Goal: Transaction & Acquisition: Purchase product/service

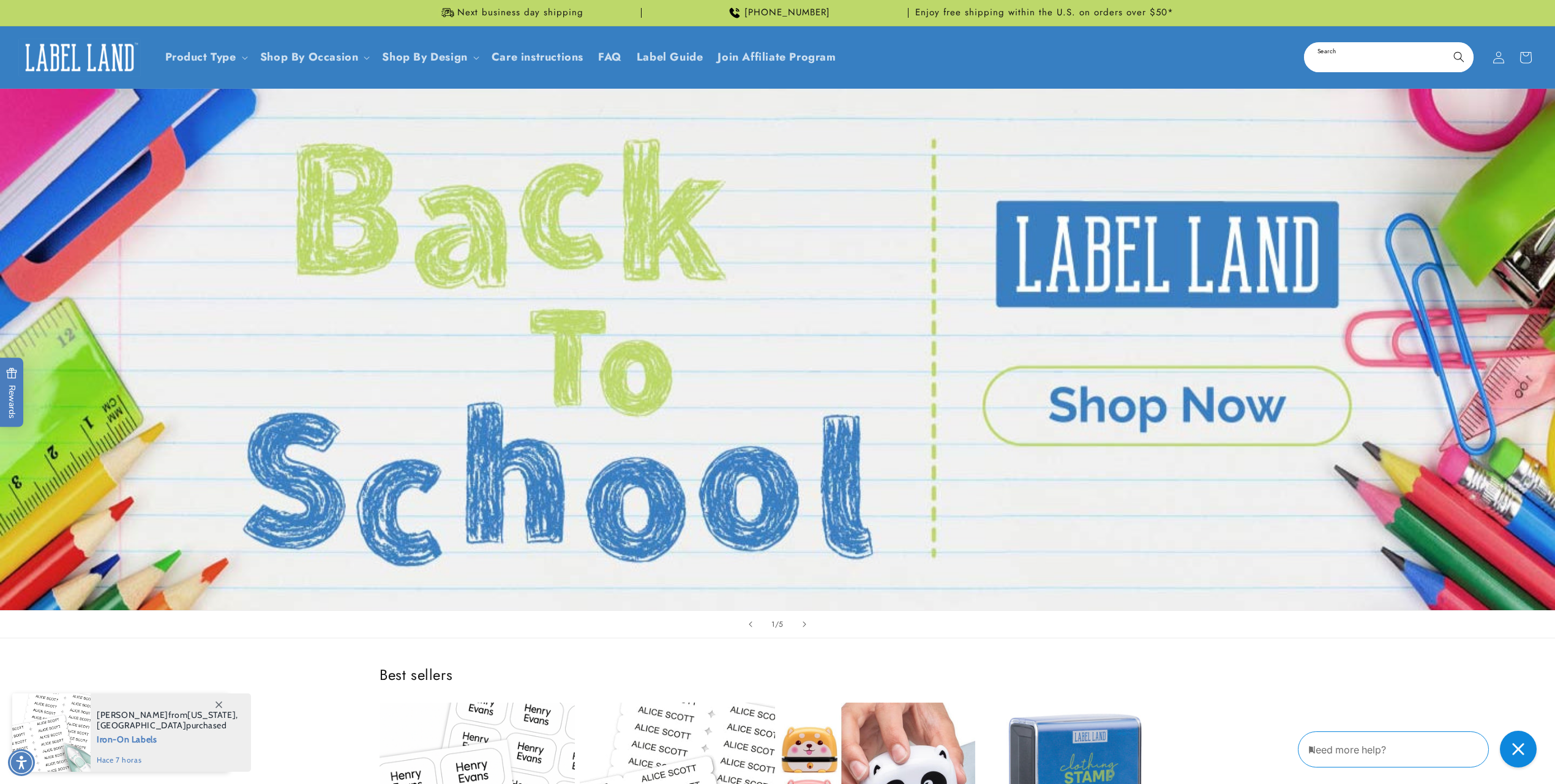
click at [1352, 61] on input "Search" at bounding box center [1389, 57] width 167 height 28
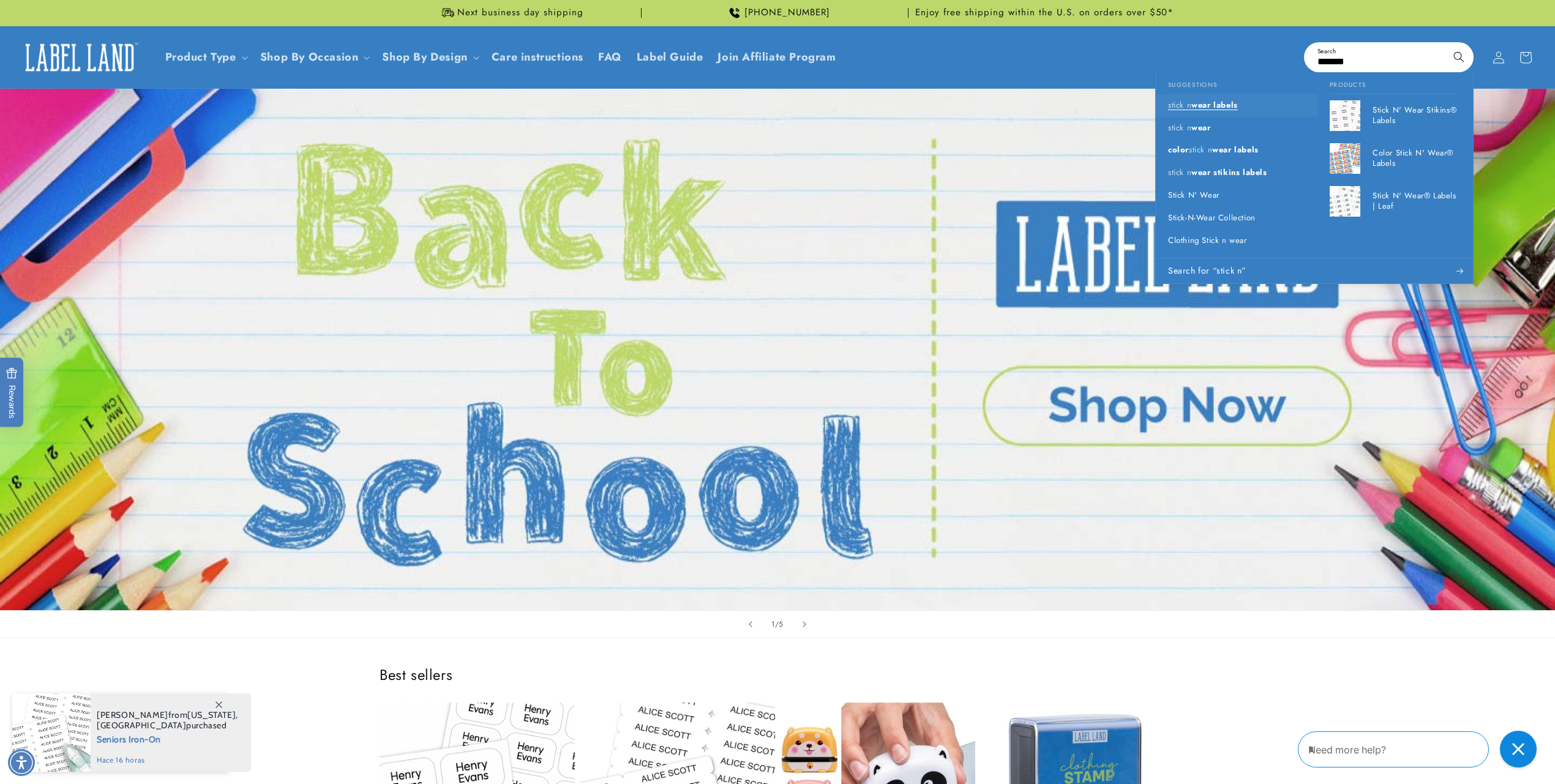
type input "*******"
click at [1243, 104] on link "stick n wear labels" at bounding box center [1237, 105] width 161 height 23
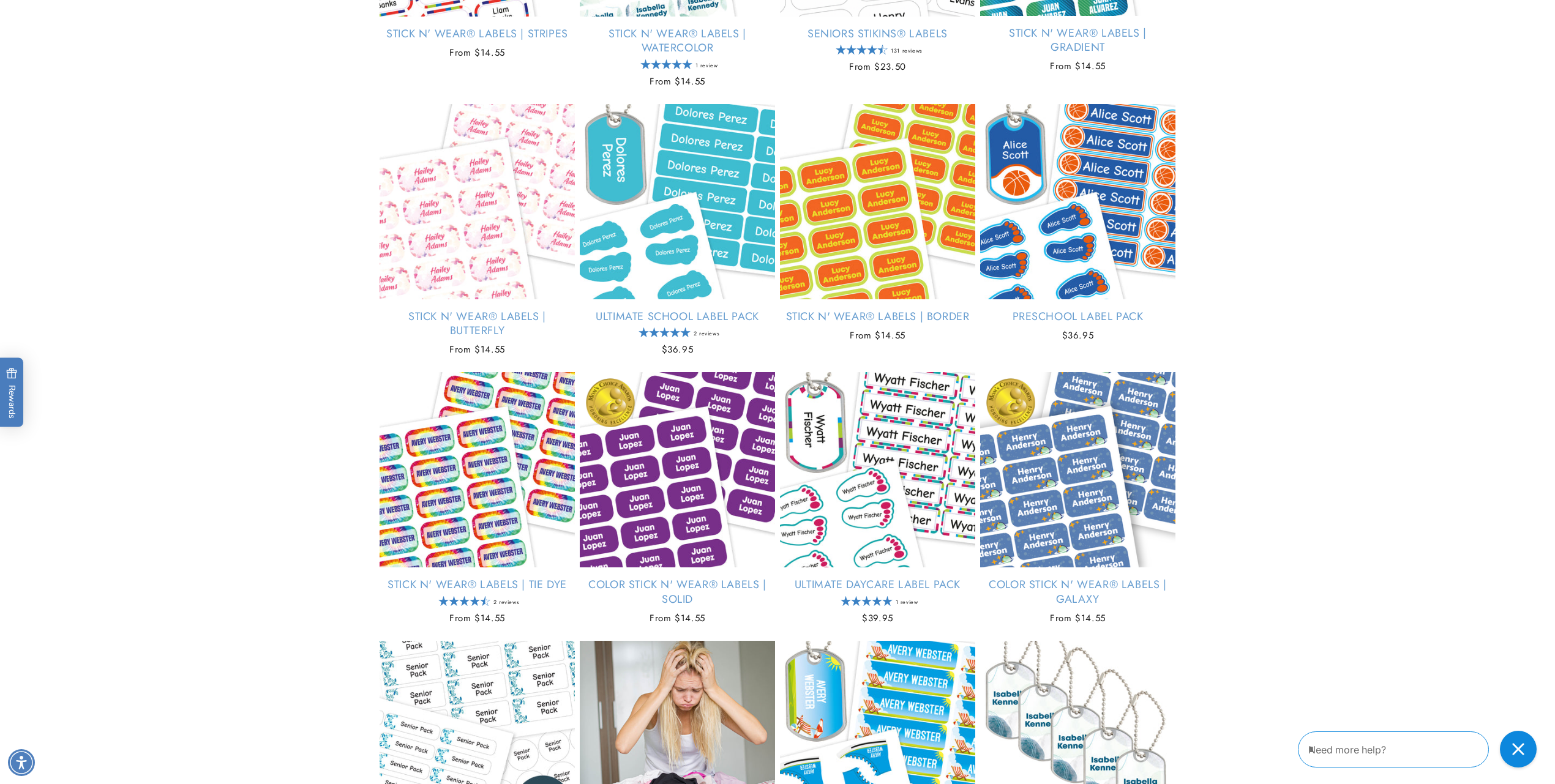
scroll to position [722, 0]
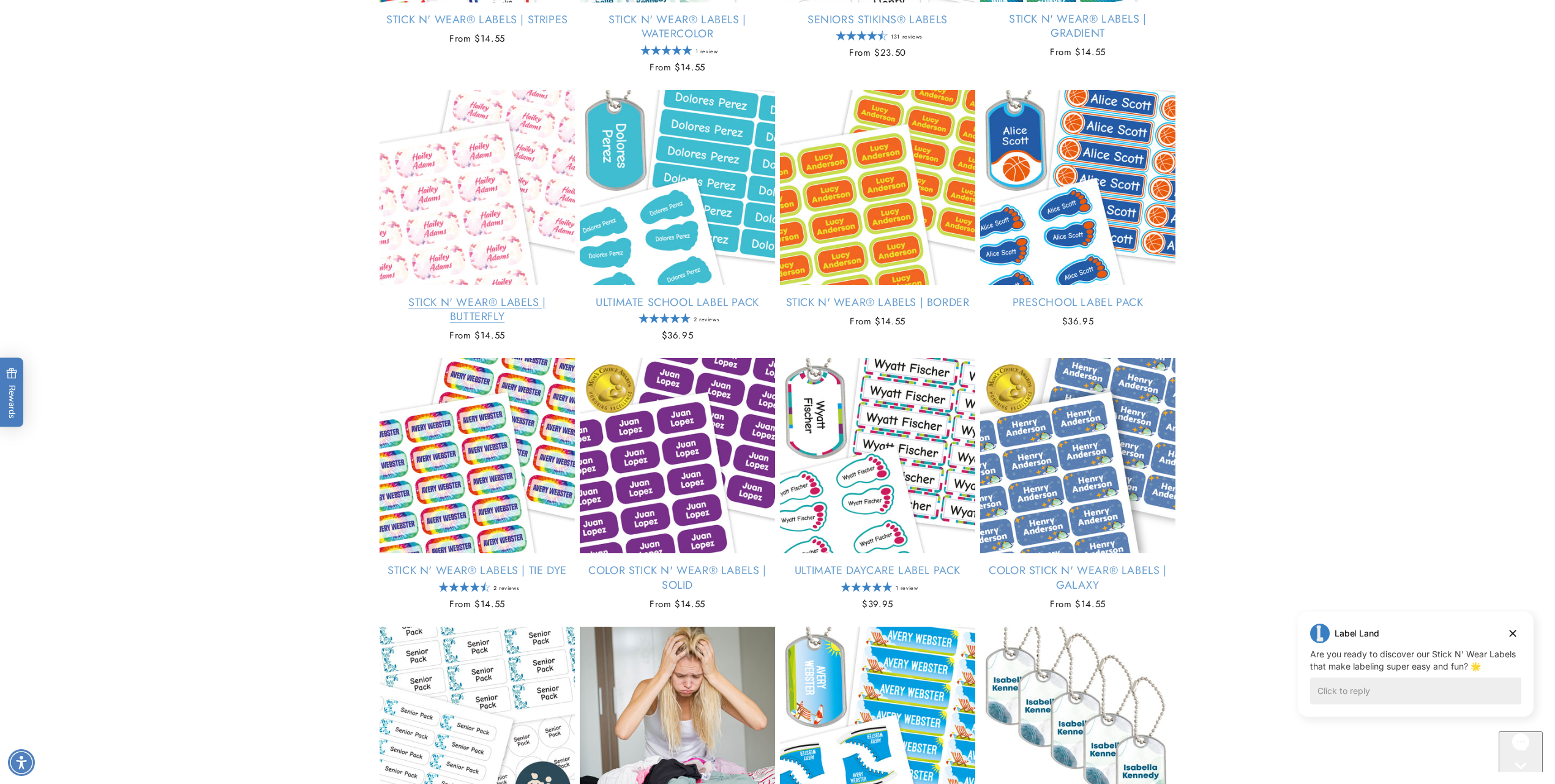
click at [484, 296] on link "Stick N' Wear® Labels | Butterfly" at bounding box center [477, 310] width 195 height 29
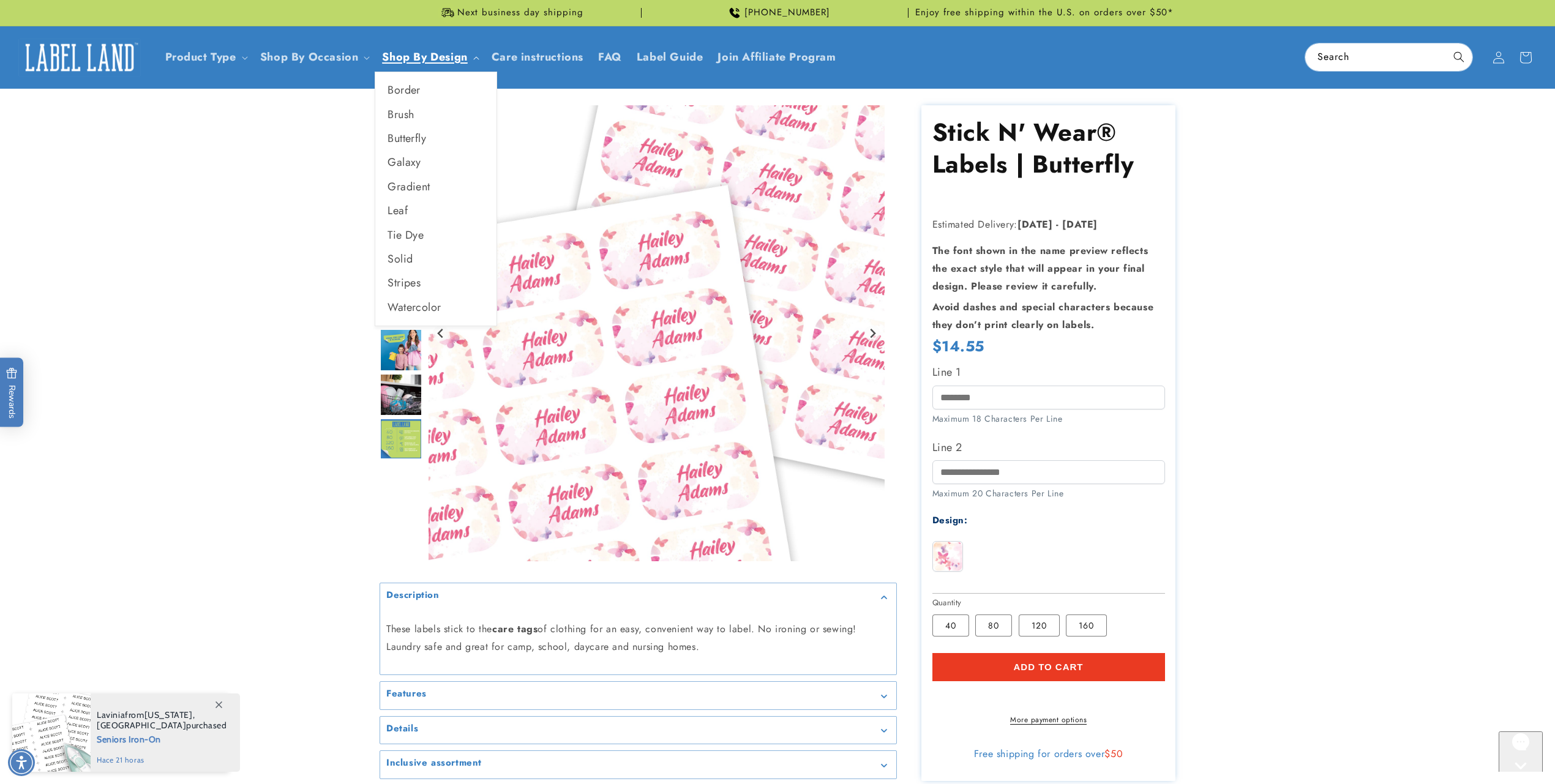
click at [446, 55] on link "Shop By Design" at bounding box center [424, 57] width 85 height 16
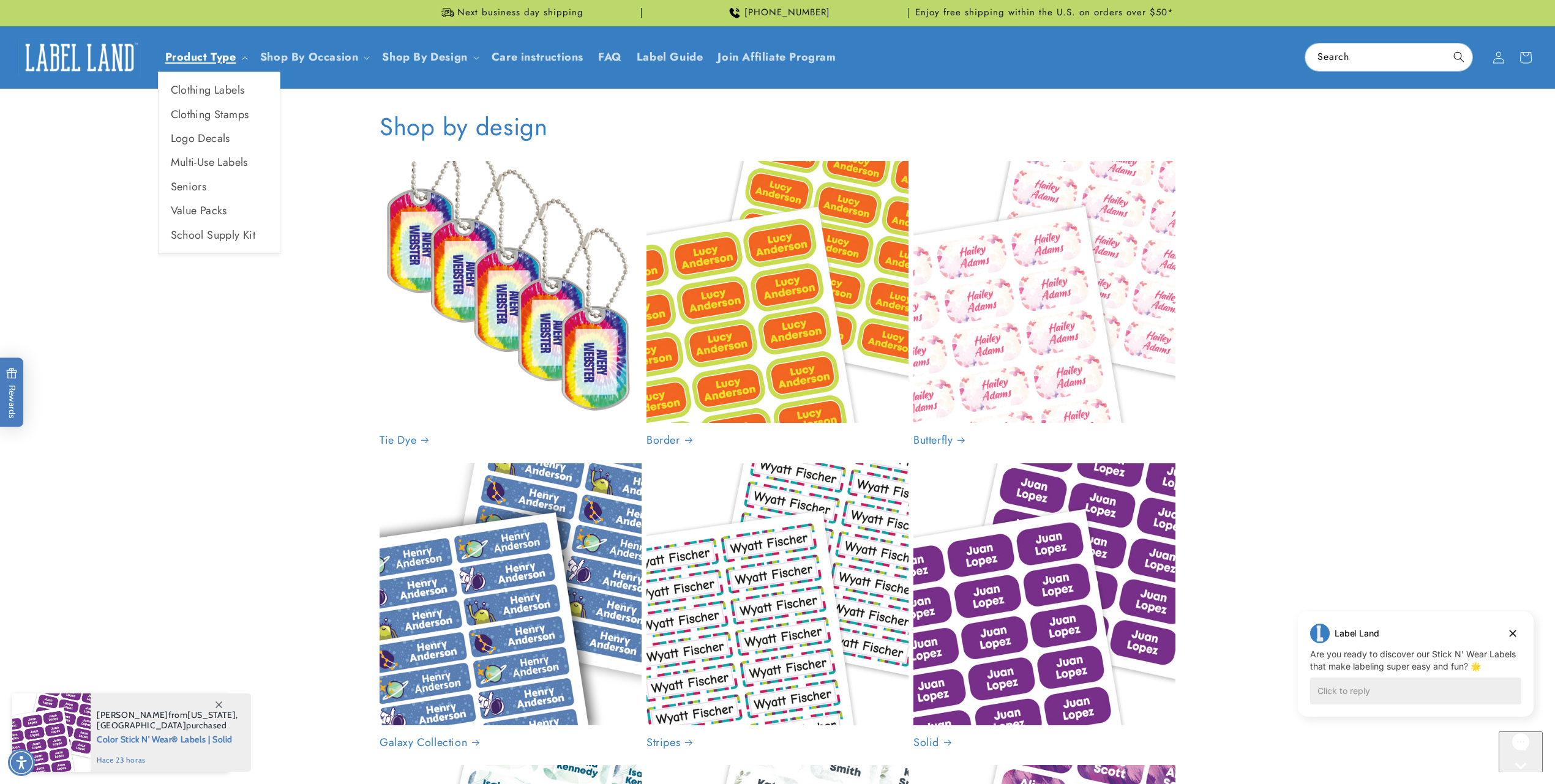
click at [212, 57] on link "Product Type" at bounding box center [201, 57] width 71 height 16
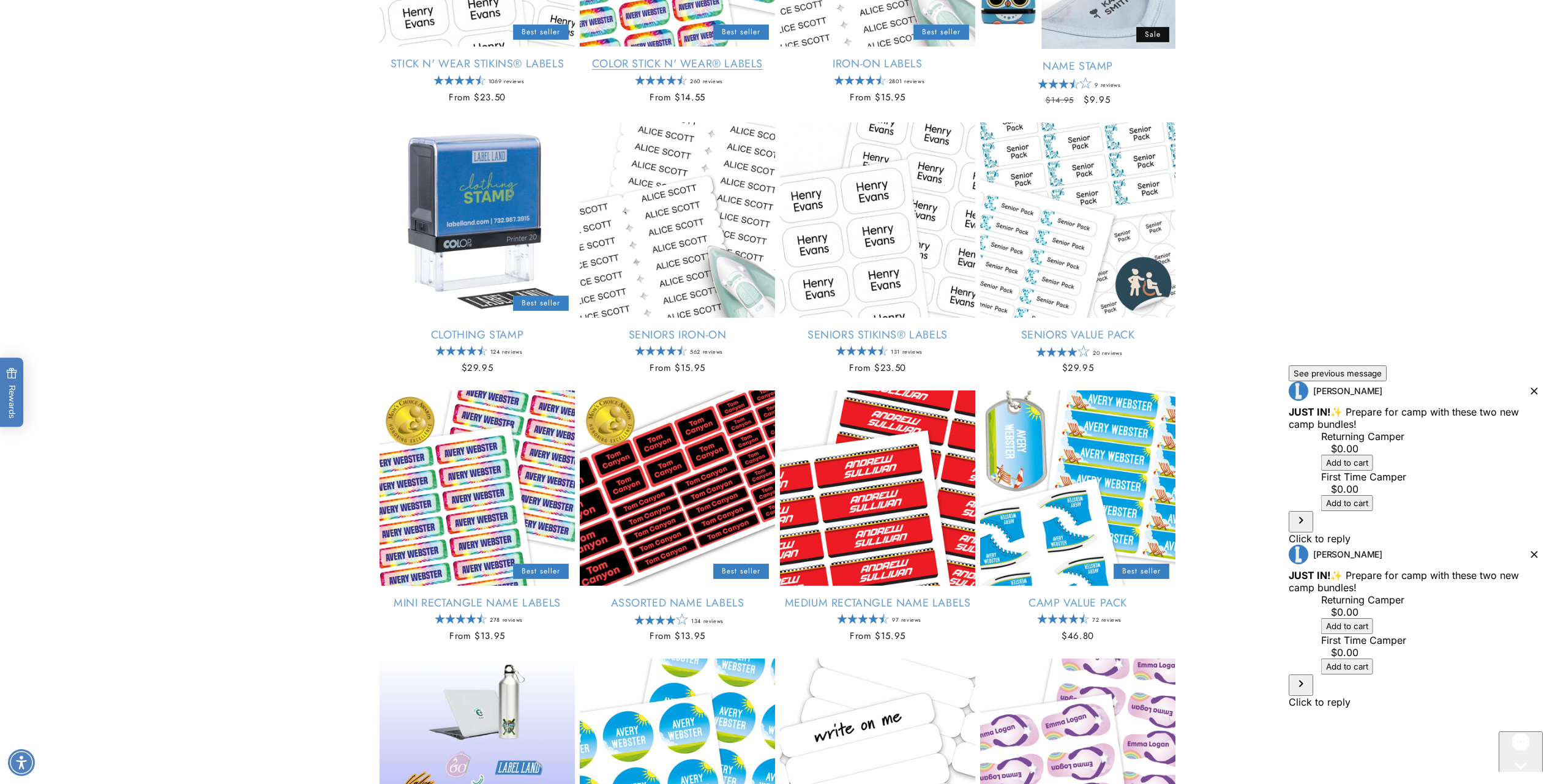
scroll to position [195, 0]
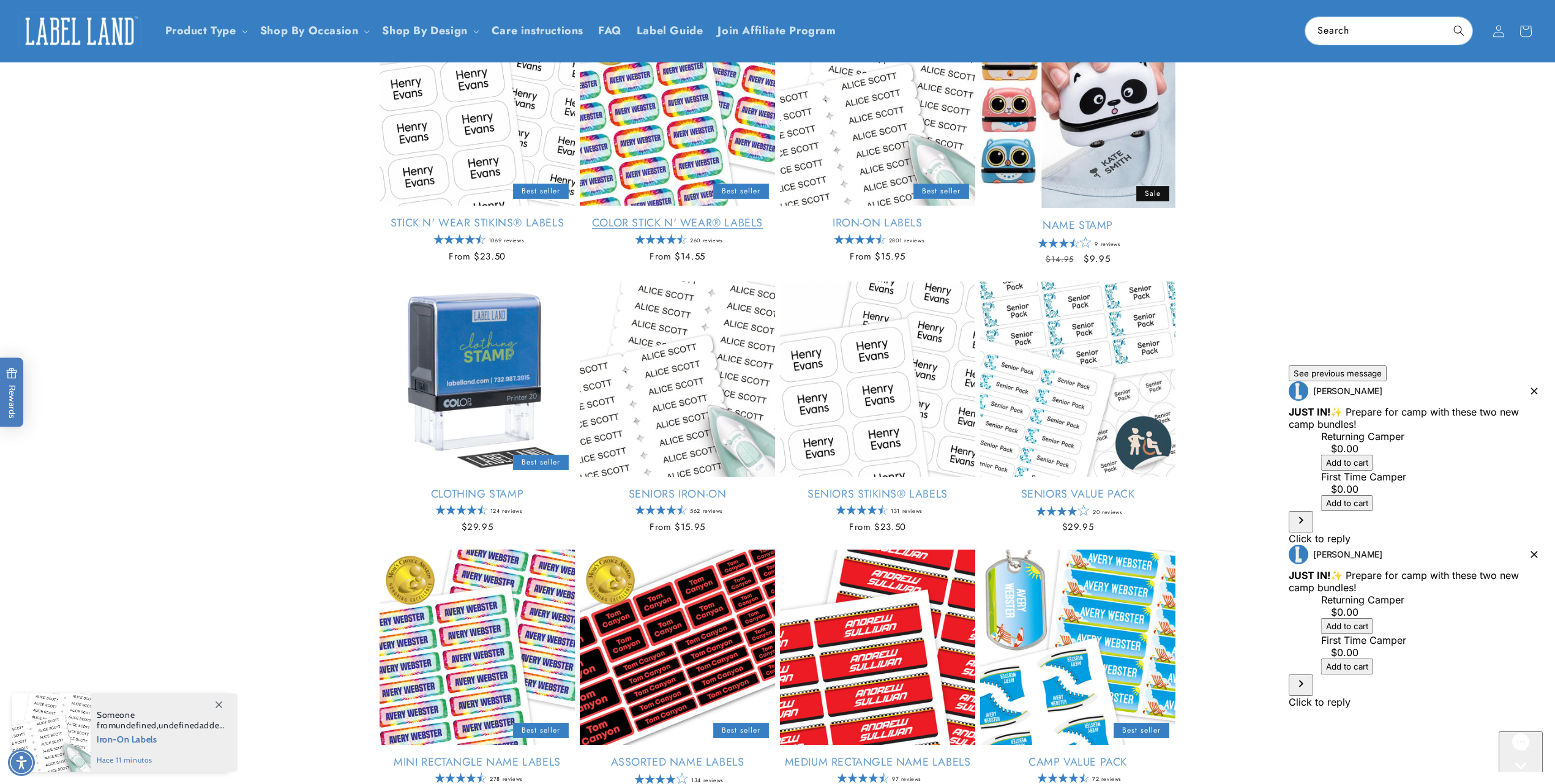
click at [647, 216] on link "Color Stick N' Wear® Labels" at bounding box center [677, 222] width 195 height 14
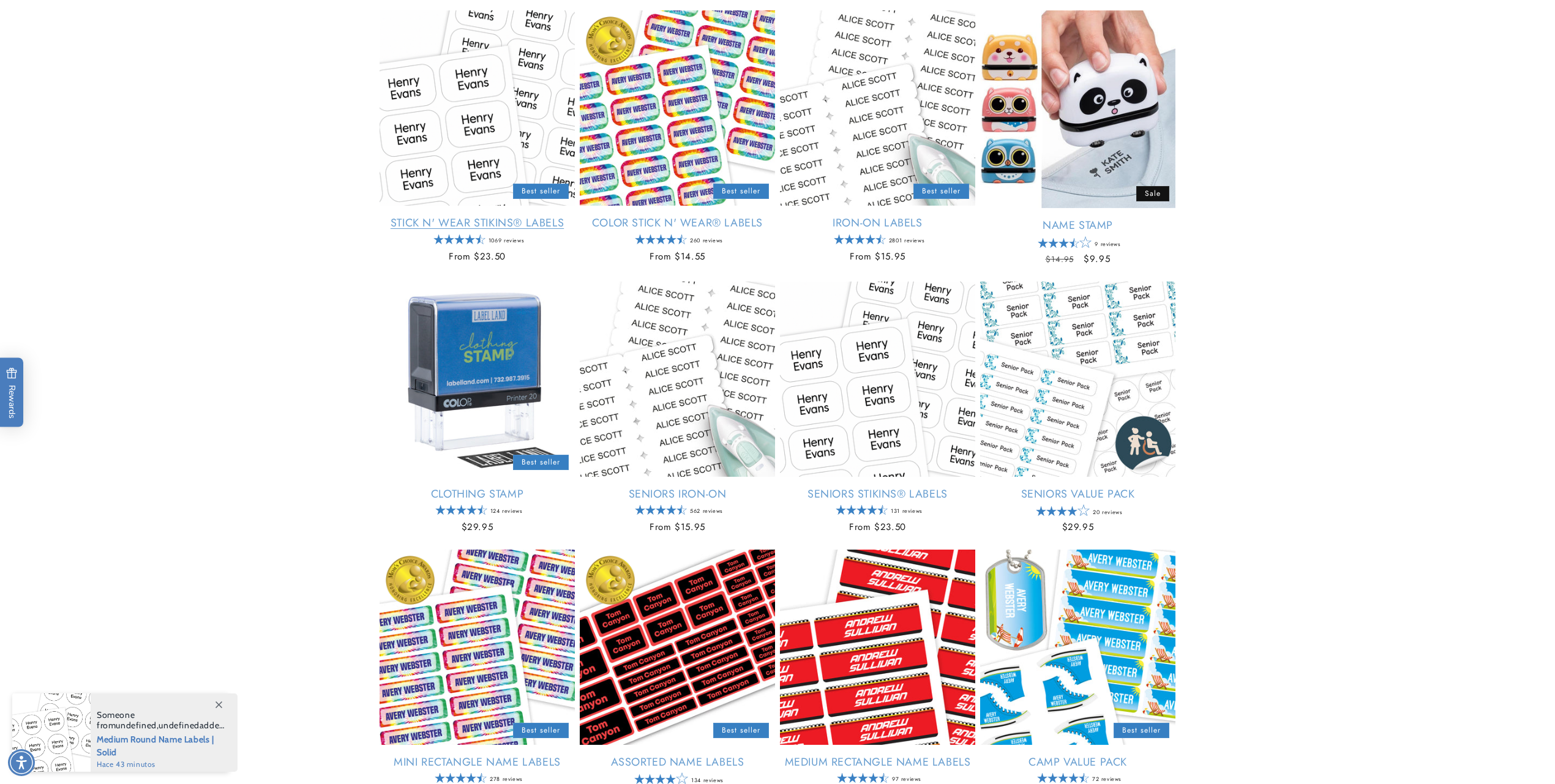
click at [493, 216] on link "Stick N' Wear Stikins® Labels" at bounding box center [477, 222] width 195 height 14
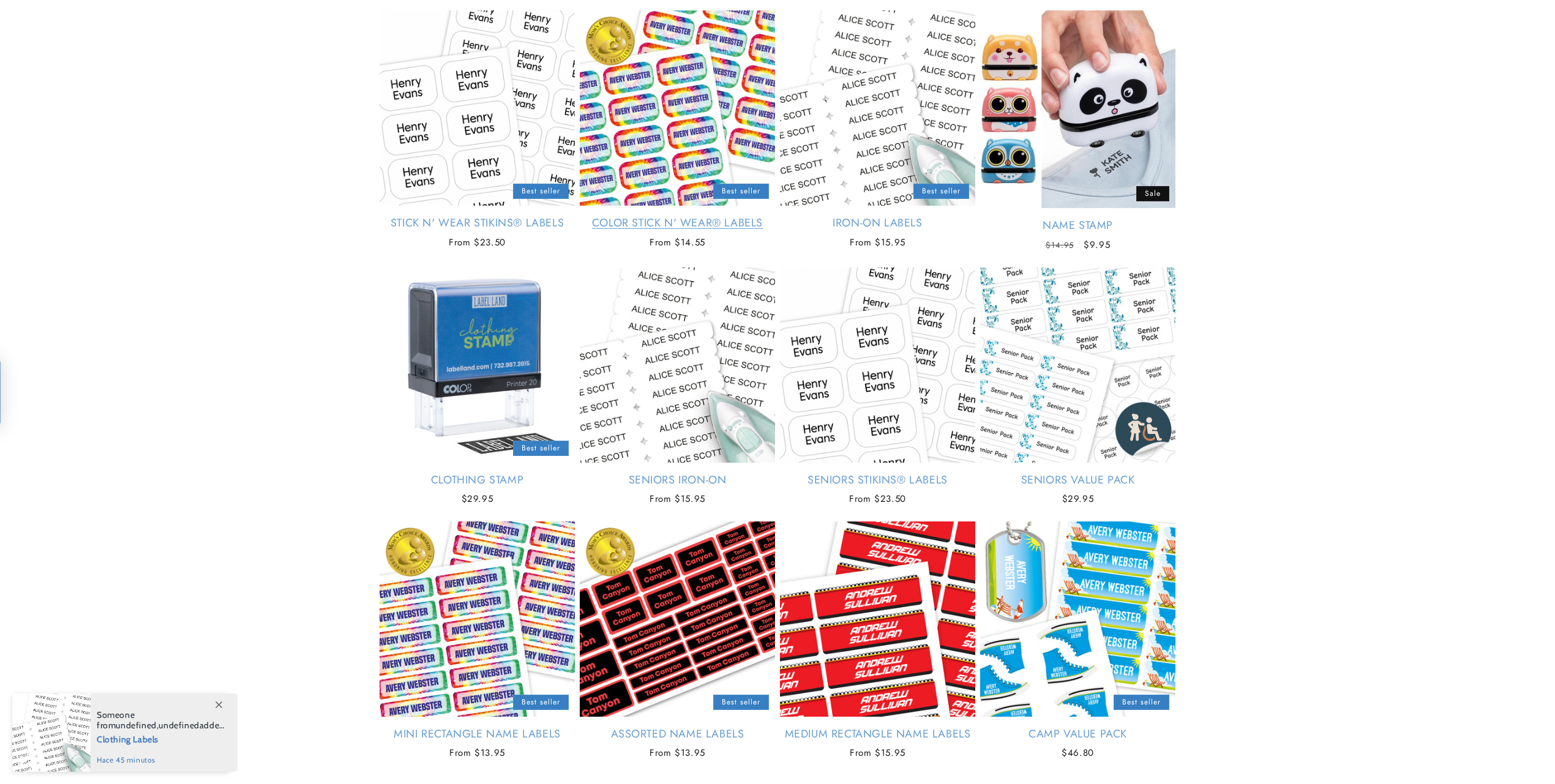
scroll to position [195, 0]
click at [669, 216] on link "Color Stick N' Wear® Labels" at bounding box center [677, 222] width 195 height 14
